Goal: Task Accomplishment & Management: Manage account settings

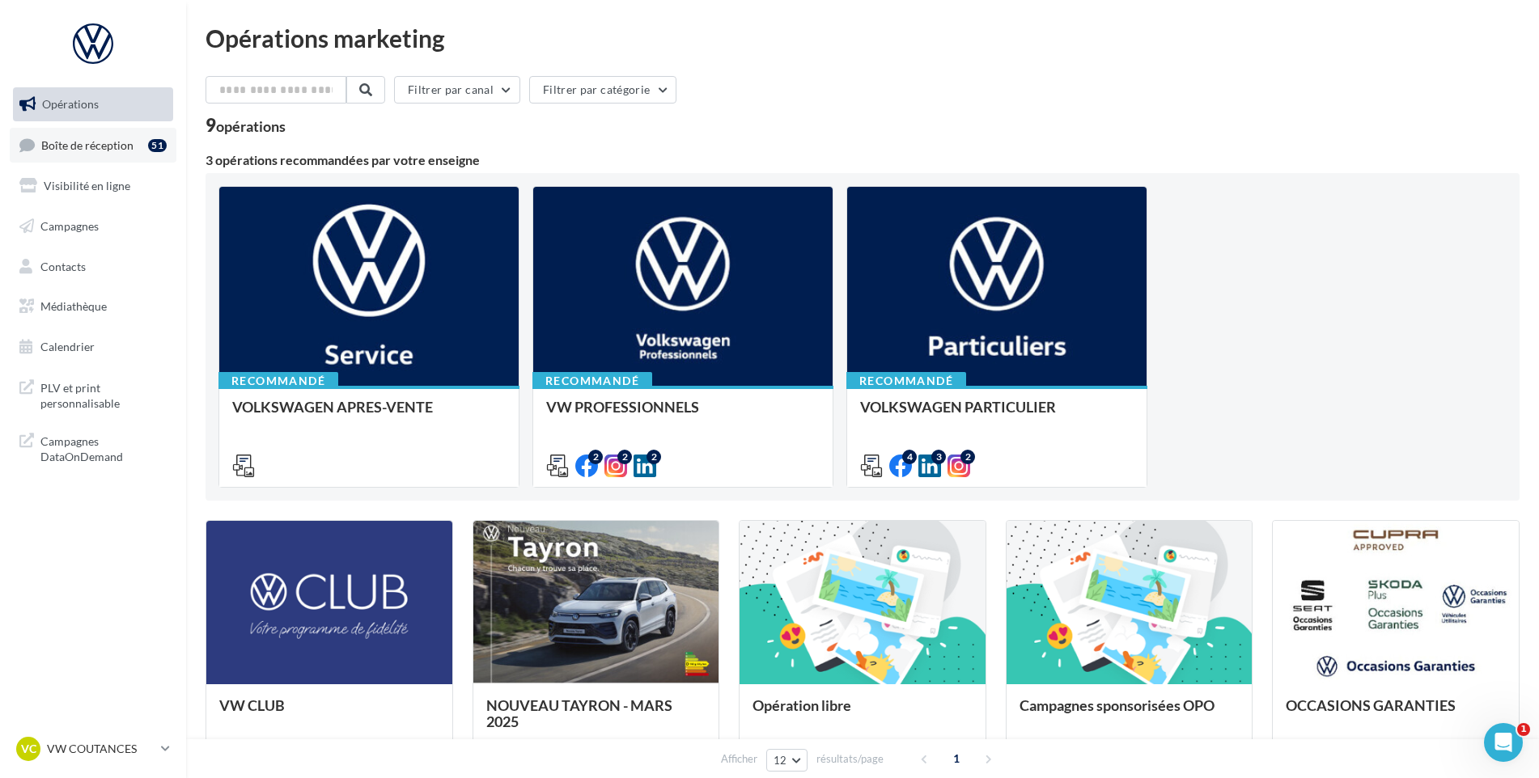
click at [91, 150] on span "Boîte de réception" at bounding box center [87, 145] width 92 height 14
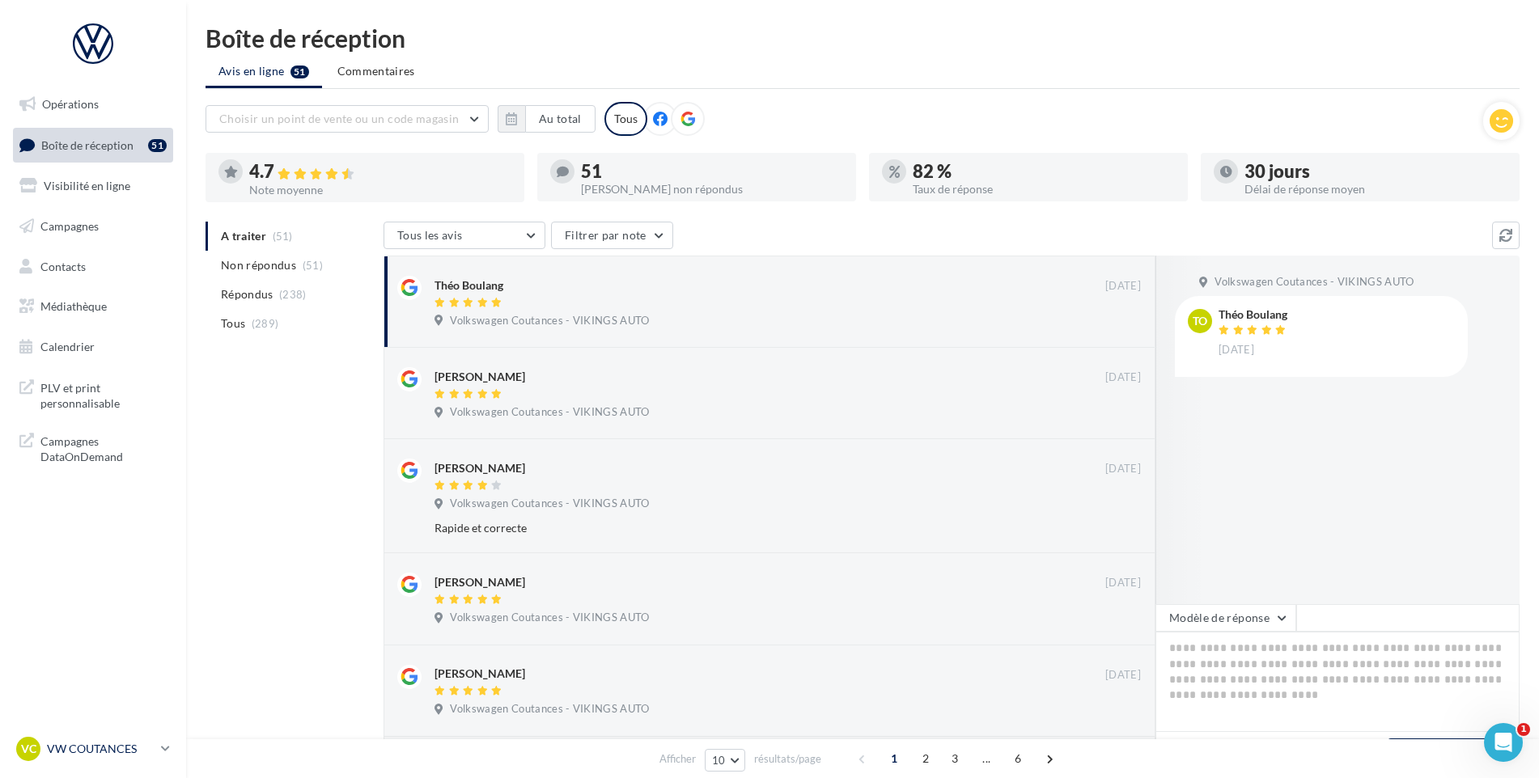
click at [132, 754] on p "VW COUTANCES" at bounding box center [101, 749] width 108 height 16
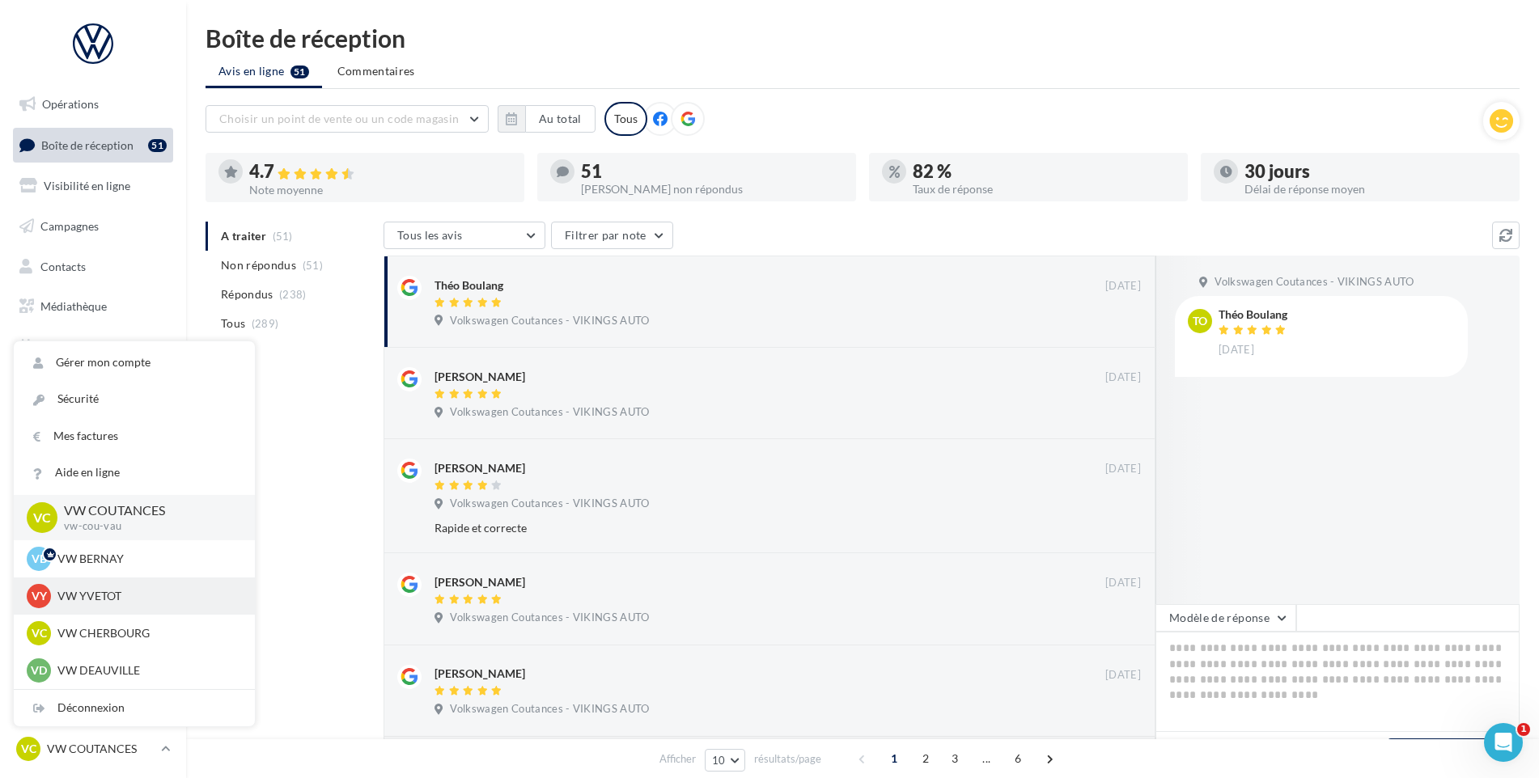
scroll to position [324, 0]
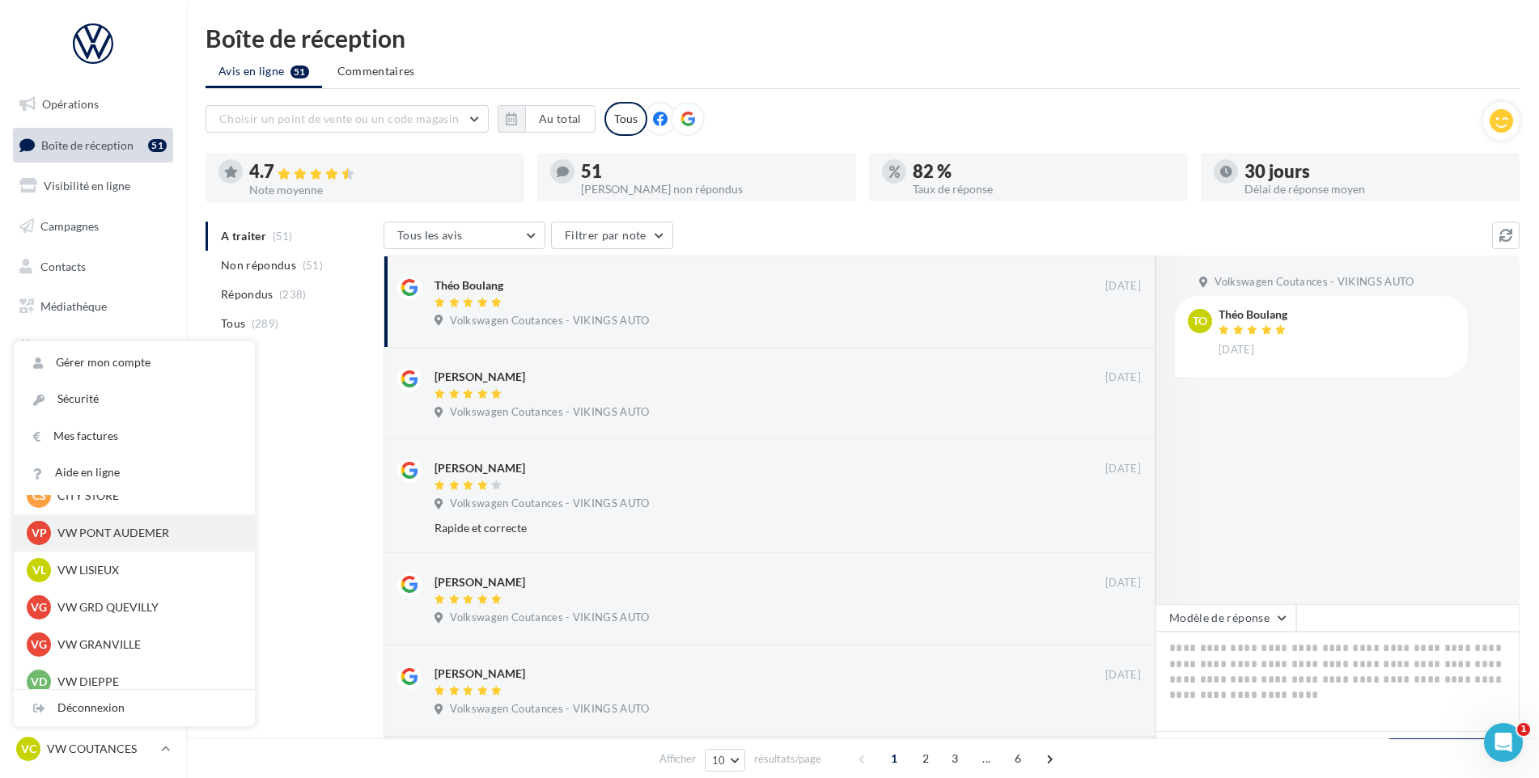
click at [132, 536] on p "VW PONT AUDEMER" at bounding box center [146, 533] width 178 height 16
